Goal: Check status

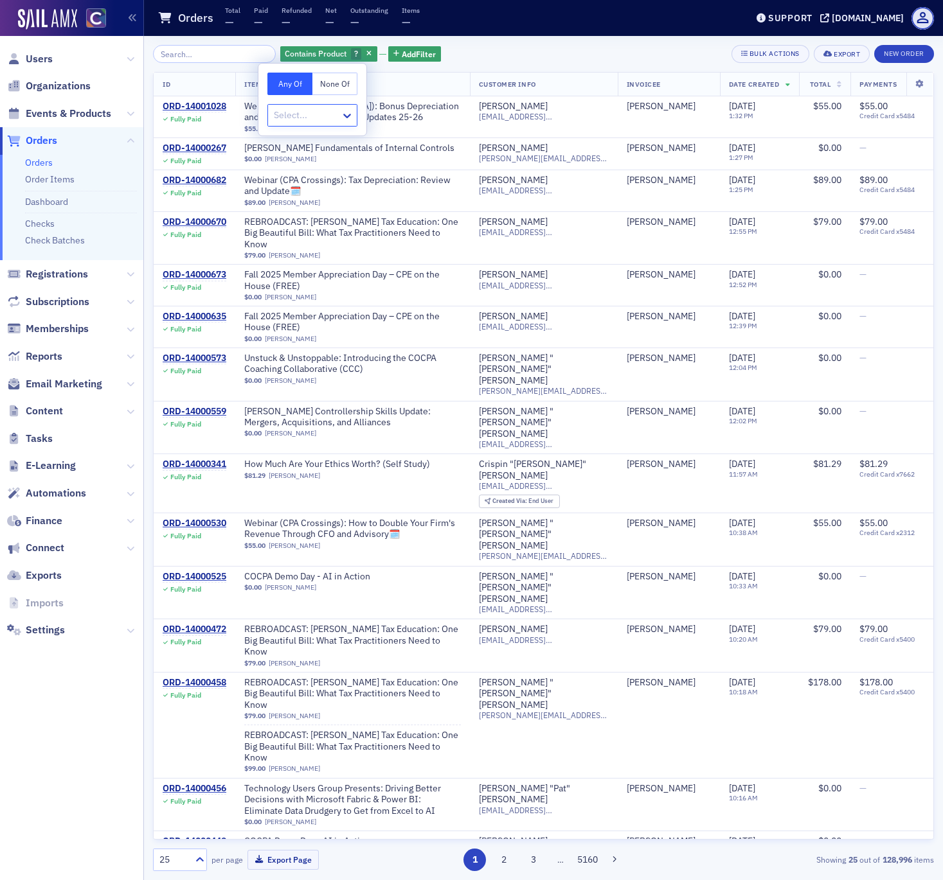
click at [296, 84] on button "Any Of" at bounding box center [289, 84] width 45 height 22
click at [344, 115] on icon at bounding box center [347, 116] width 8 height 4
click at [292, 112] on div at bounding box center [305, 115] width 67 height 16
type input "royal"
click at [77, 880] on span "Royalty [Product]" at bounding box center [42, 897] width 69 height 13
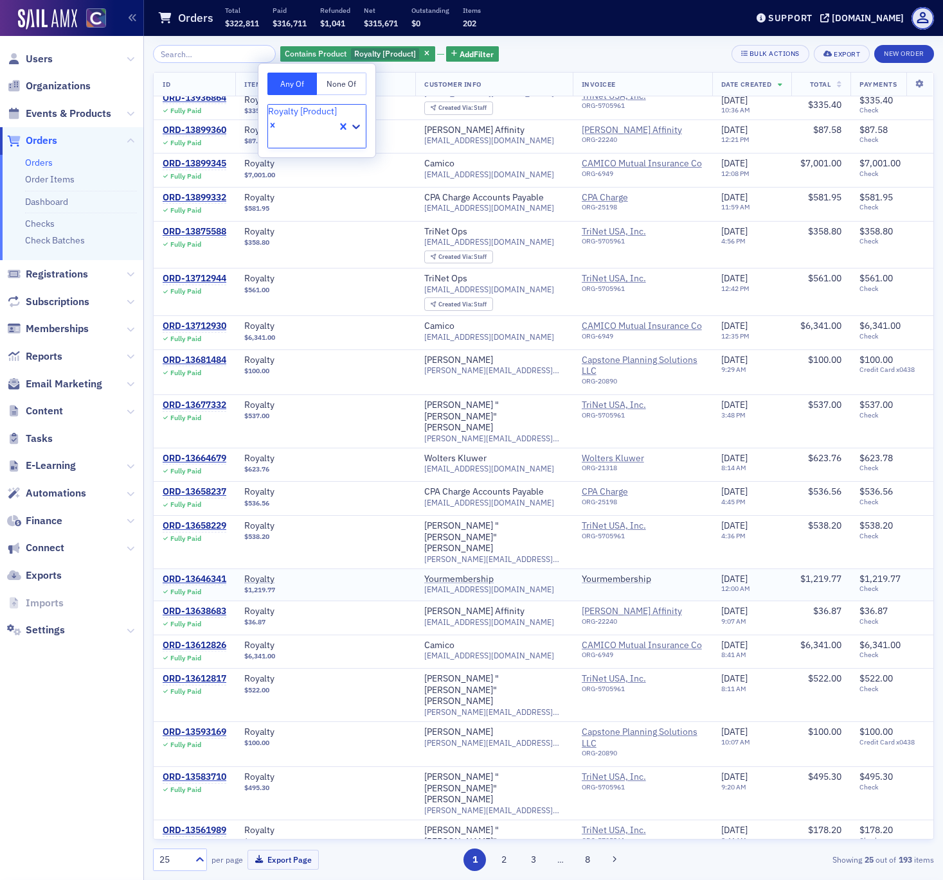
scroll to position [153, 0]
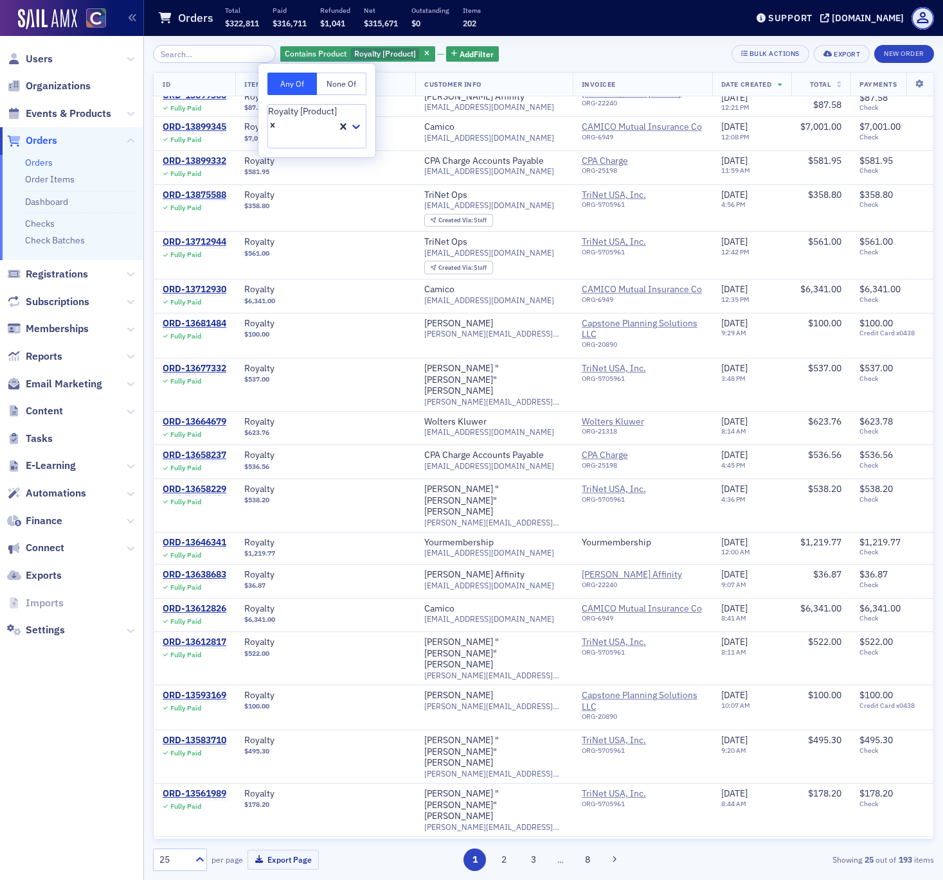
drag, startPoint x: 505, startPoint y: 861, endPoint x: 530, endPoint y: 839, distance: 33.2
click at [505, 861] on button "2" at bounding box center [504, 860] width 22 height 22
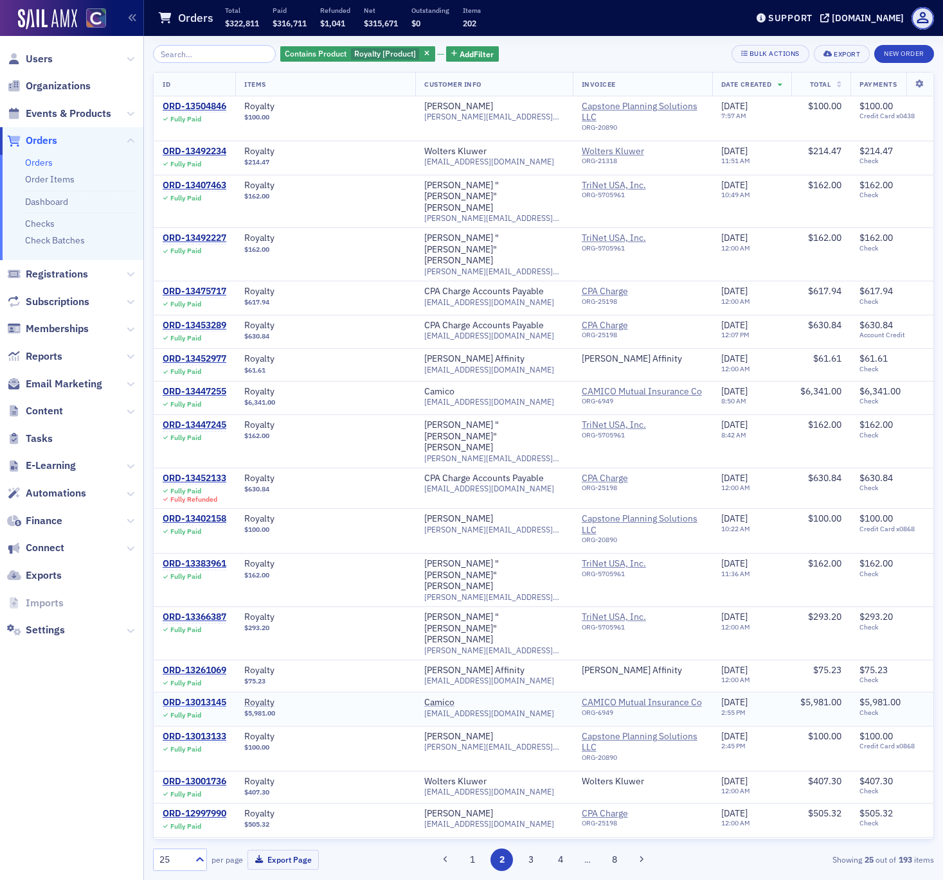
click at [206, 697] on div "ORD-13013145" at bounding box center [195, 703] width 64 height 12
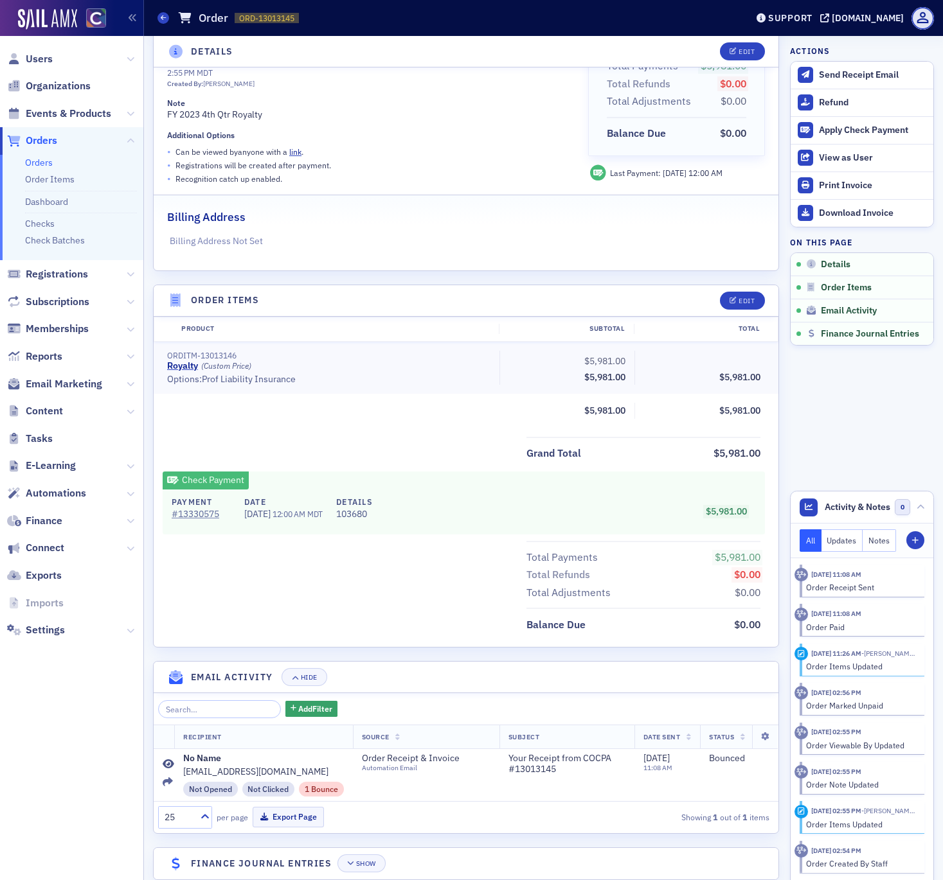
scroll to position [194, 0]
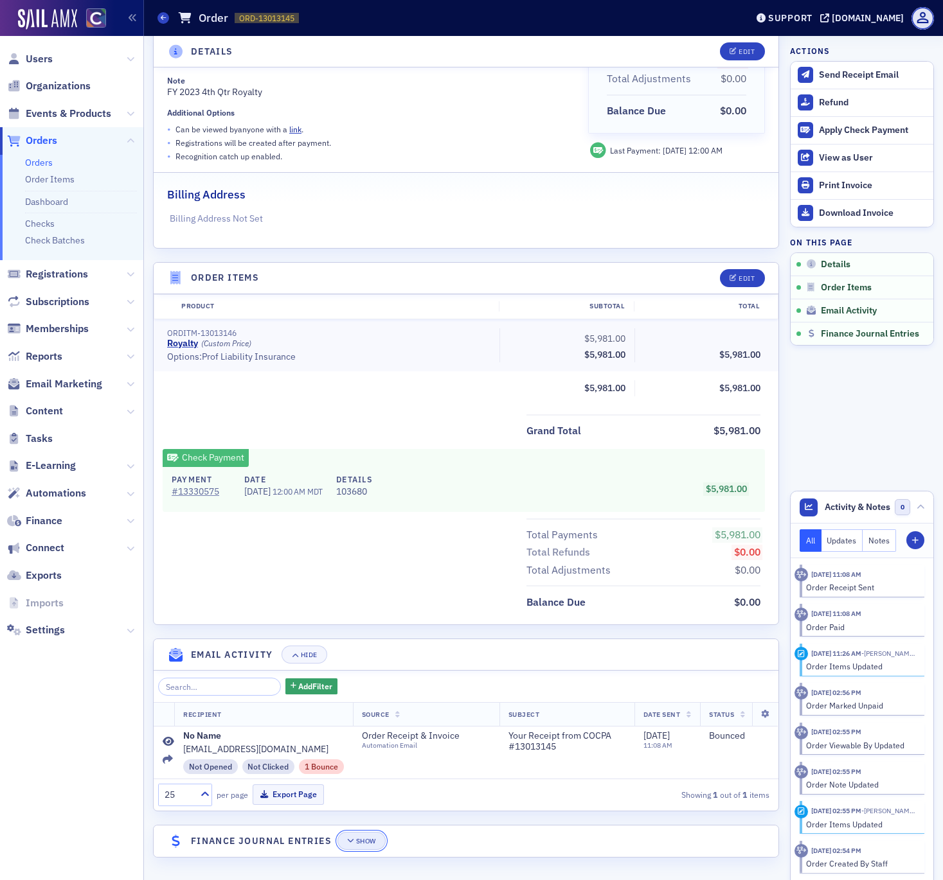
click at [366, 841] on div "Show" at bounding box center [366, 841] width 20 height 7
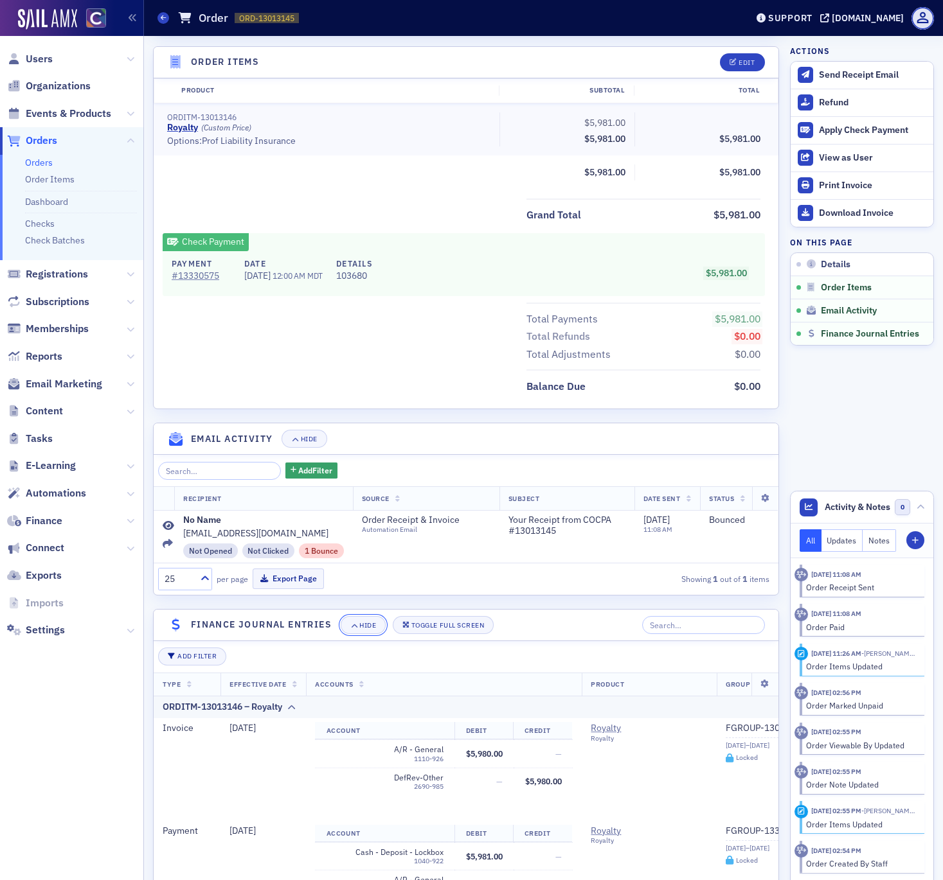
scroll to position [617, 0]
